Goal: Task Accomplishment & Management: Manage account settings

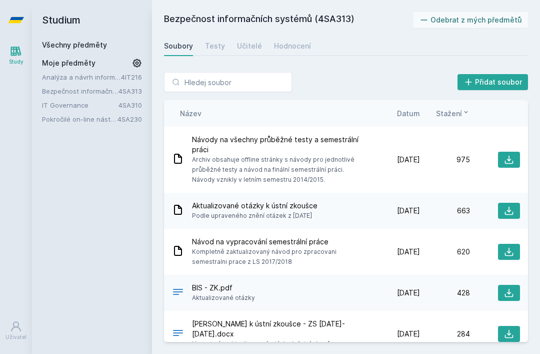
click at [420, 114] on span "Datum" at bounding box center [408, 113] width 23 height 11
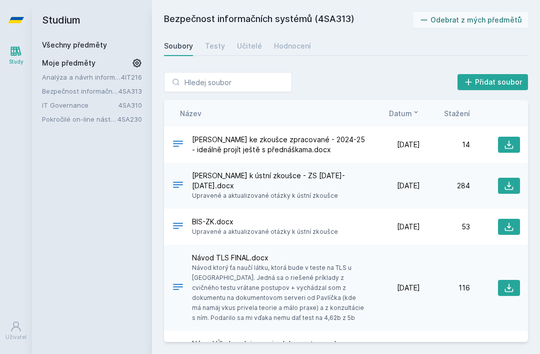
click at [505, 140] on icon at bounding box center [509, 145] width 10 height 10
click at [87, 48] on link "Všechny předměty" at bounding box center [74, 45] width 65 height 9
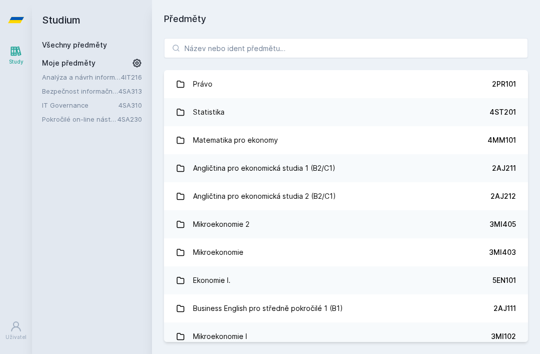
click at [102, 121] on link "Pokročilé on-line nástroje pro analýzu a zpracování informací" at bounding box center [80, 119] width 76 height 10
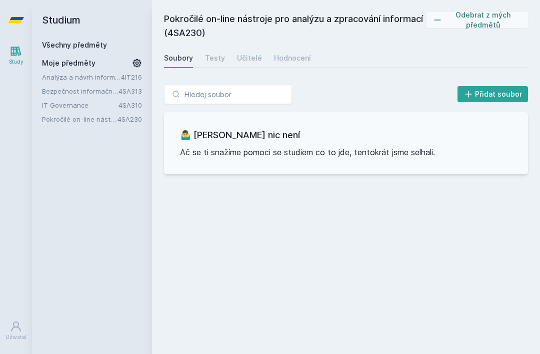
click at [288, 64] on link "Hodnocení" at bounding box center [292, 58] width 37 height 20
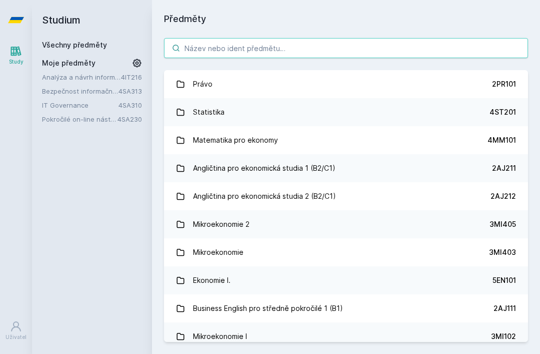
click at [214, 52] on input "search" at bounding box center [346, 48] width 364 height 20
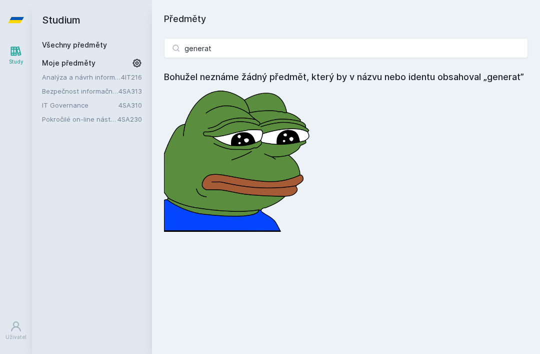
scroll to position [4, 0]
click at [216, 38] on input "generat" at bounding box center [346, 48] width 364 height 20
click at [426, 43] on input "generat" at bounding box center [346, 48] width 364 height 20
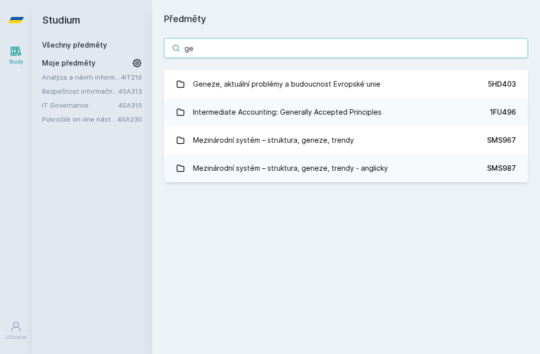
type input "g"
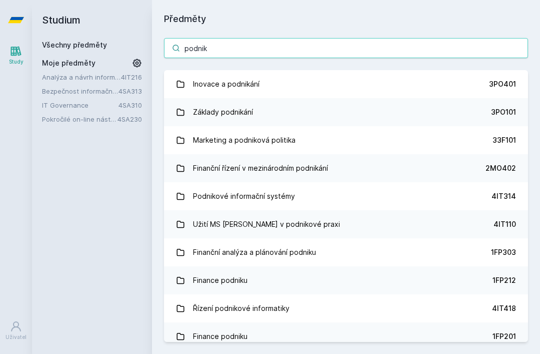
type input "podniko"
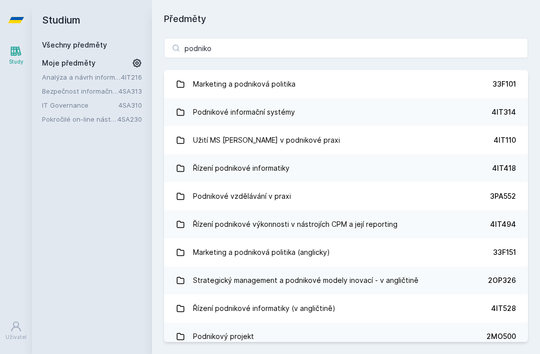
click at [263, 103] on div "Podnikové informační systémy" at bounding box center [244, 112] width 102 height 20
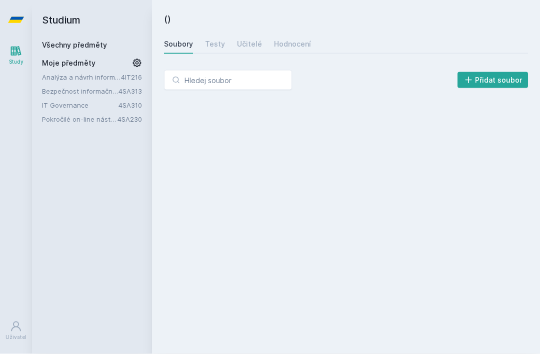
scroll to position [4, 0]
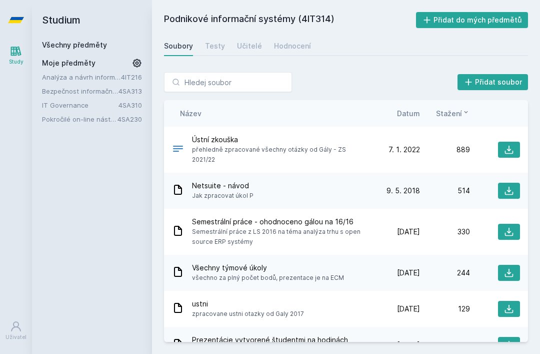
click at [476, 18] on button "Přidat do mých předmětů" at bounding box center [472, 20] width 113 height 16
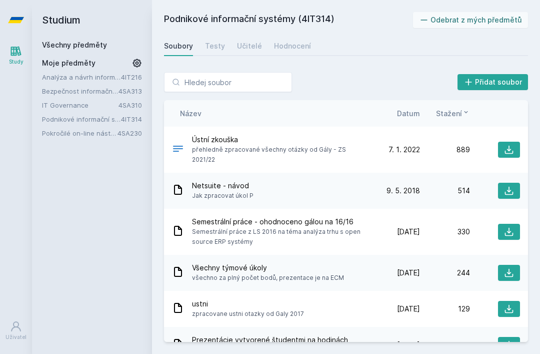
click at [287, 43] on div "Hodnocení" at bounding box center [292, 46] width 37 height 10
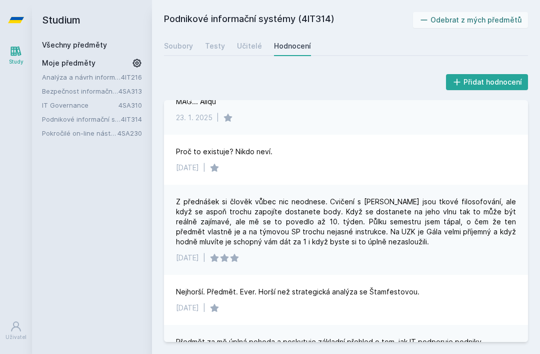
scroll to position [338, 0]
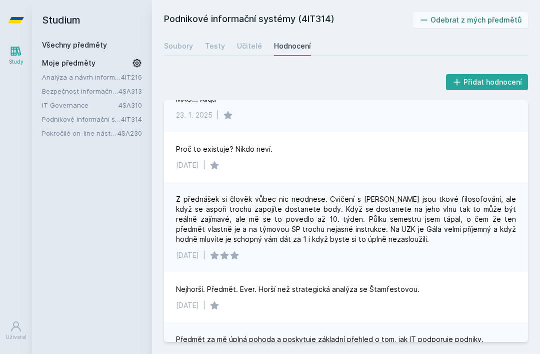
click at [60, 41] on link "Všechny předměty" at bounding box center [74, 45] width 65 height 9
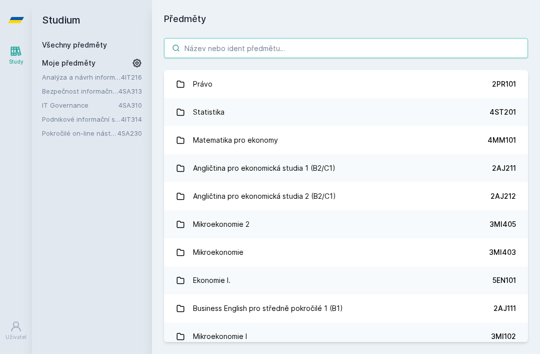
click at [395, 46] on input "search" at bounding box center [346, 48] width 364 height 20
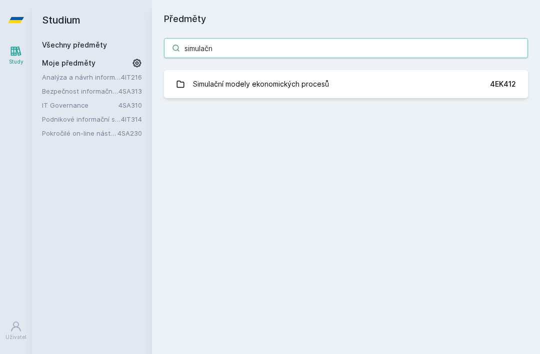
type input "simulační"
